Goal: Information Seeking & Learning: Learn about a topic

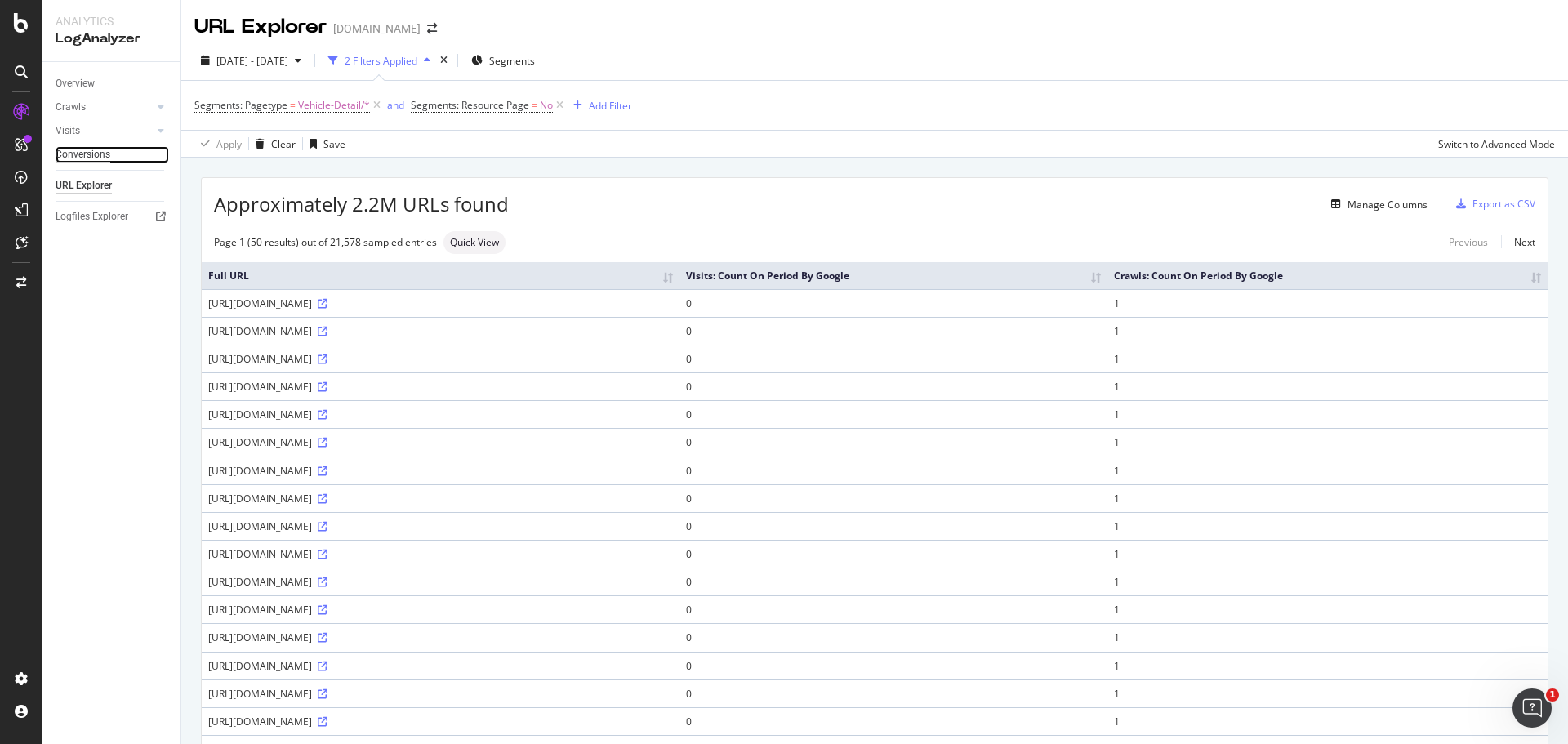
drag, startPoint x: 89, startPoint y: 151, endPoint x: 87, endPoint y: 160, distance: 9.2
